Goal: Transaction & Acquisition: Purchase product/service

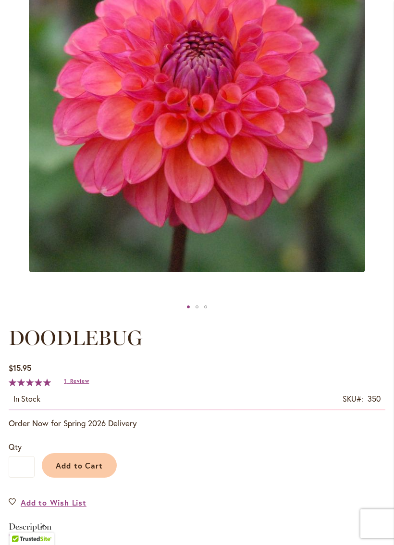
scroll to position [261, 0]
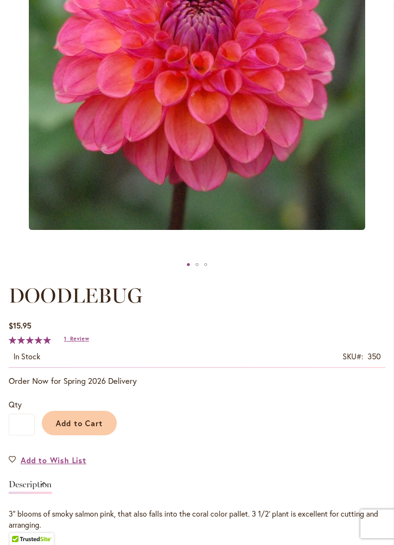
click at [81, 428] on span "Add to Cart" at bounding box center [80, 423] width 48 height 10
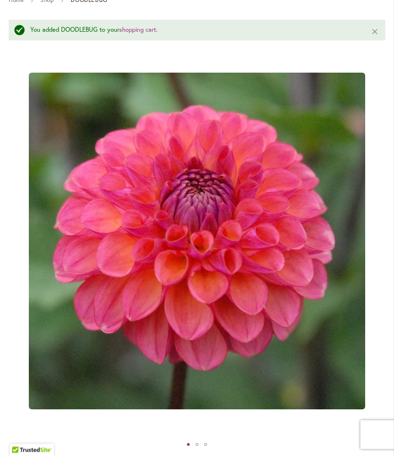
scroll to position [0, 0]
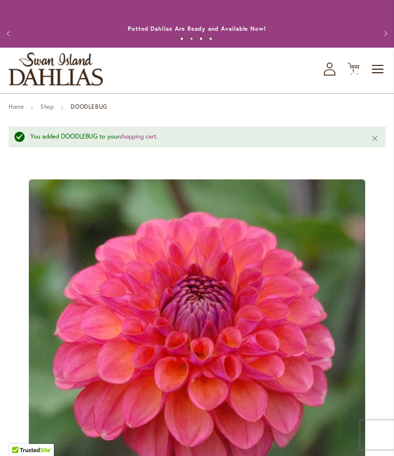
click at [52, 110] on link "Shop" at bounding box center [46, 106] width 13 height 7
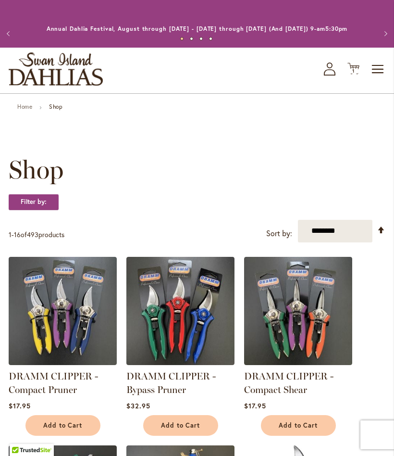
click at [377, 78] on span "Toggle Nav" at bounding box center [378, 69] width 14 height 19
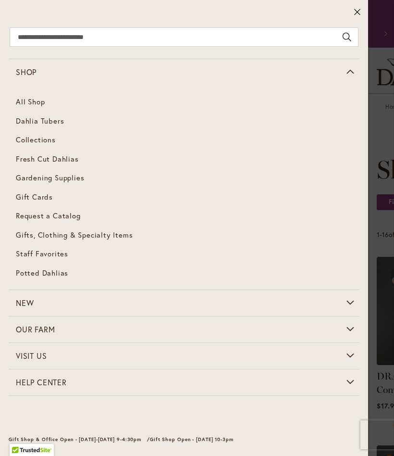
click at [72, 119] on link "Dahlia Tubers" at bounding box center [184, 121] width 351 height 19
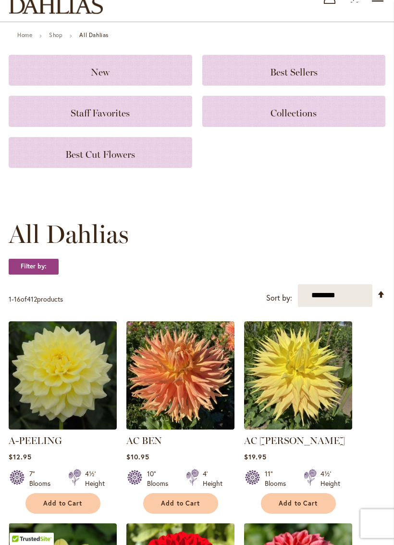
scroll to position [74, 0]
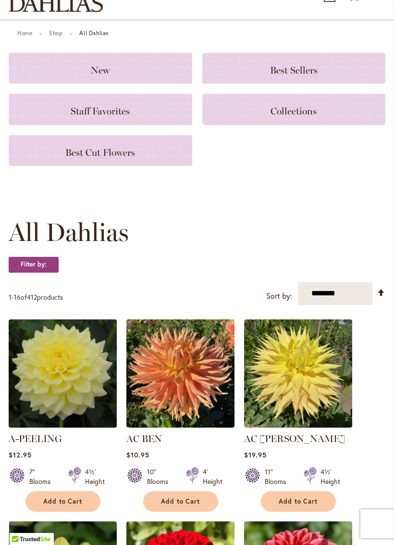
click at [107, 158] on span "Best Cut Flowers" at bounding box center [100, 153] width 70 height 12
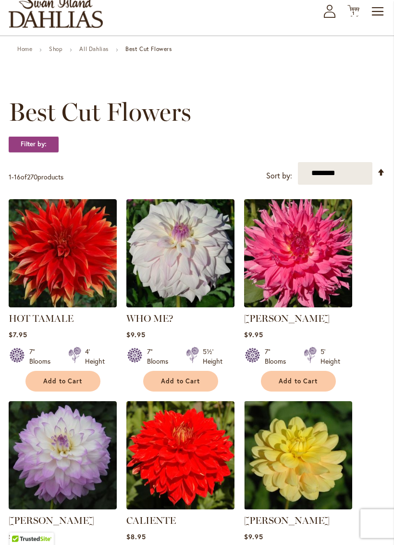
scroll to position [58, 0]
click at [34, 152] on strong "Filter by:" at bounding box center [34, 144] width 50 height 16
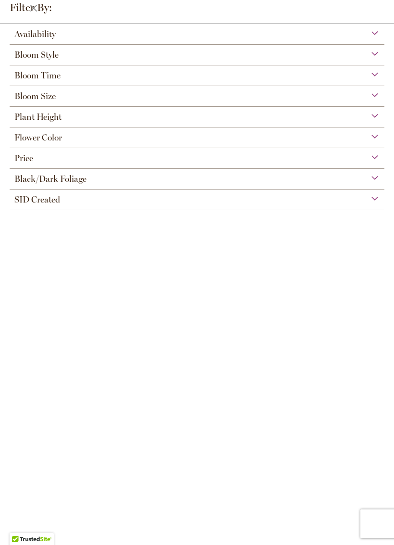
click at [373, 97] on div "Bloom Size" at bounding box center [197, 93] width 375 height 15
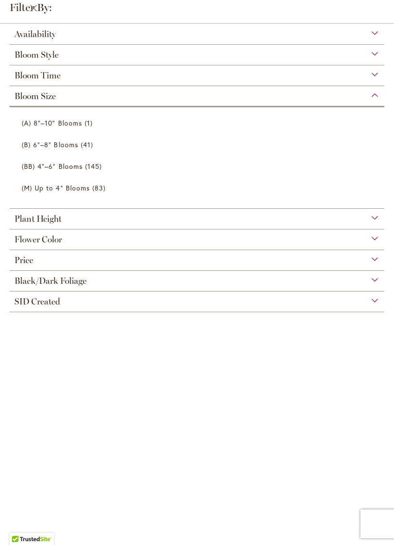
click at [376, 48] on div "Bloom Style" at bounding box center [197, 52] width 375 height 15
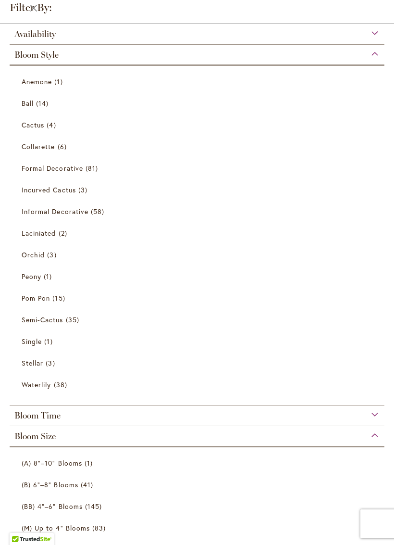
click at [368, 56] on div "Bloom Style" at bounding box center [197, 52] width 375 height 15
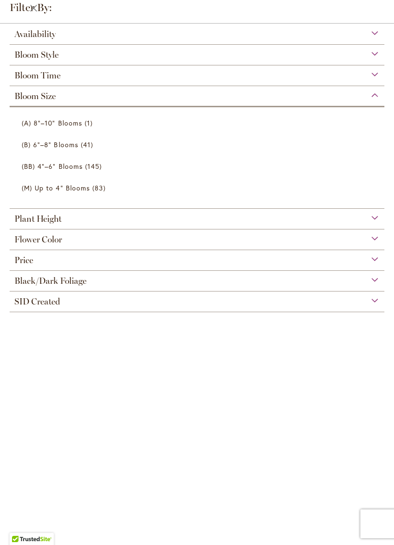
click at [372, 221] on div "Plant Height" at bounding box center [197, 216] width 375 height 15
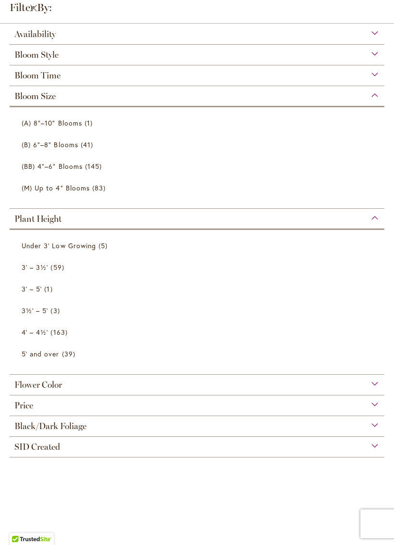
click at [30, 335] on span "4' – 4½'" at bounding box center [35, 331] width 26 height 9
click at [31, 310] on span "3½' – 5'" at bounding box center [35, 310] width 26 height 9
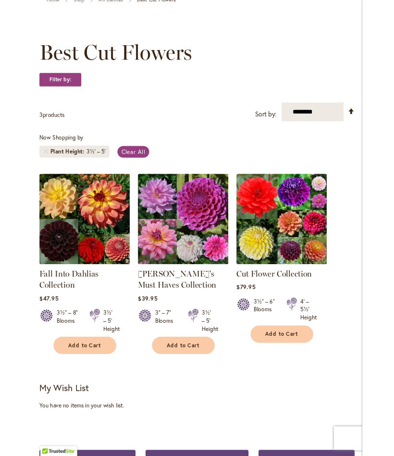
scroll to position [106, 0]
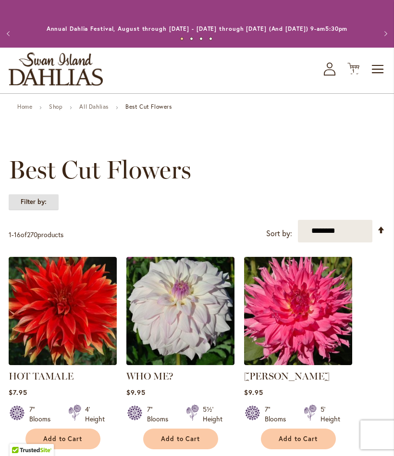
click at [39, 210] on strong "Filter by:" at bounding box center [34, 202] width 50 height 16
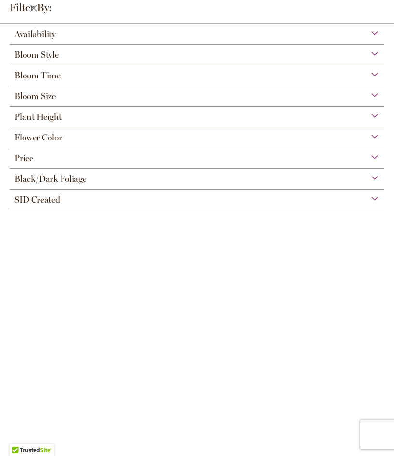
click at [379, 115] on div "Plant Height" at bounding box center [197, 114] width 375 height 15
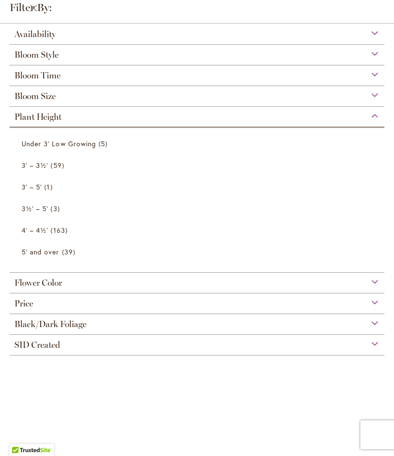
click at [59, 230] on span "163 items" at bounding box center [59, 230] width 19 height 10
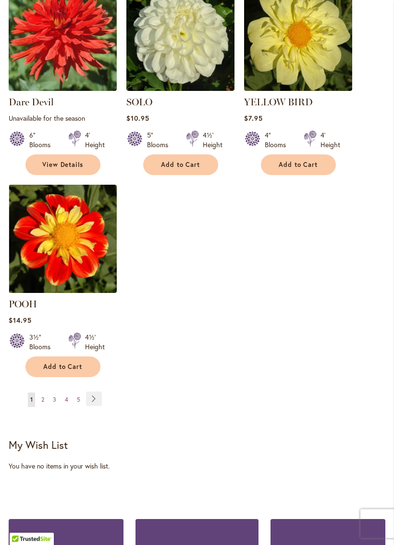
scroll to position [1149, 0]
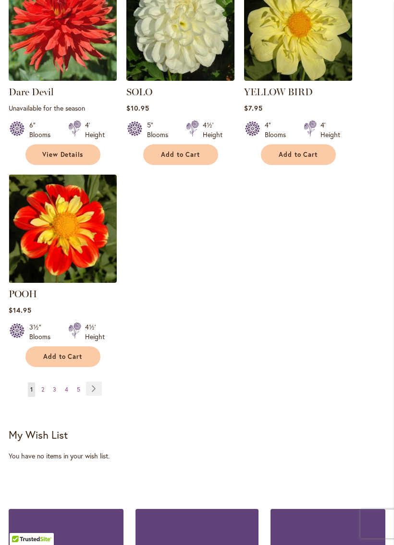
click at [100, 395] on link "Page Next" at bounding box center [94, 388] width 16 height 14
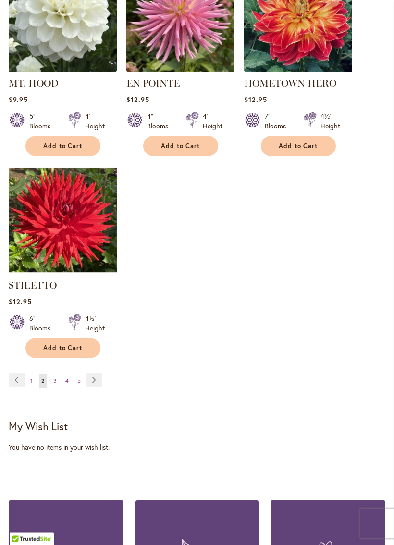
scroll to position [1172, 0]
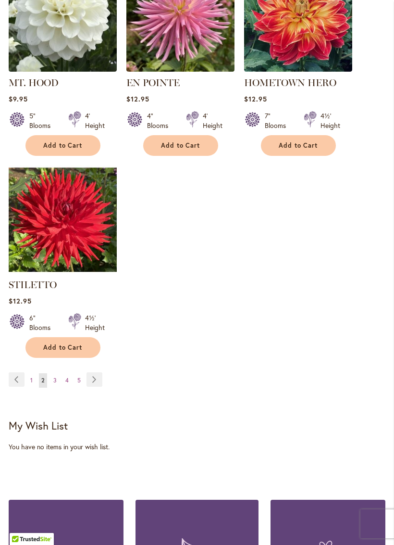
click at [99, 372] on link "Page Next" at bounding box center [95, 379] width 16 height 14
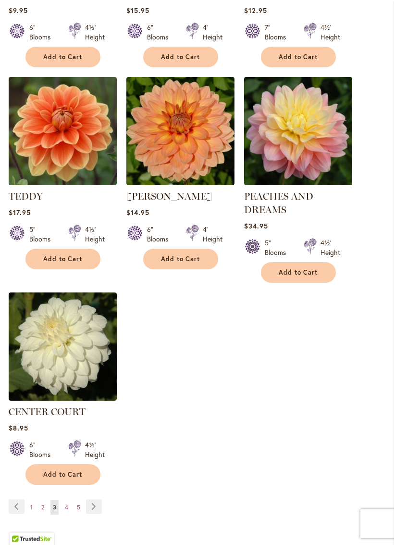
scroll to position [1059, 0]
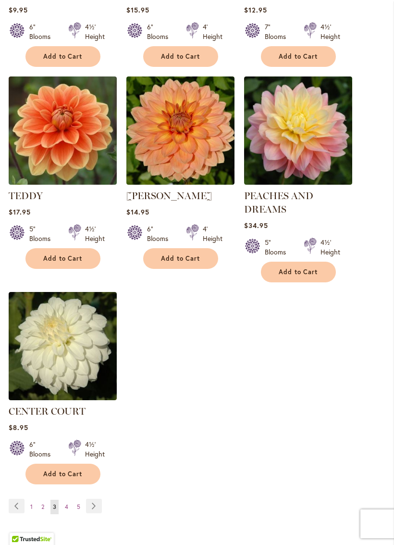
click at [273, 208] on link "PEACHES AND DREAMS" at bounding box center [278, 202] width 69 height 25
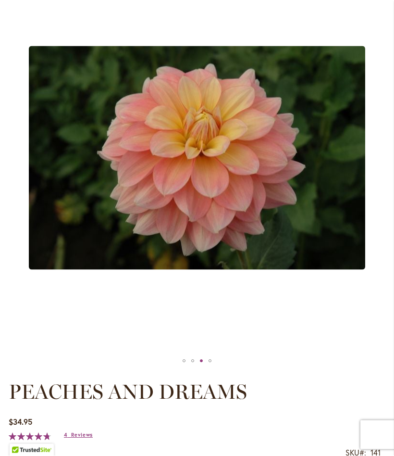
scroll to position [165, 0]
